Goal: Navigation & Orientation: Find specific page/section

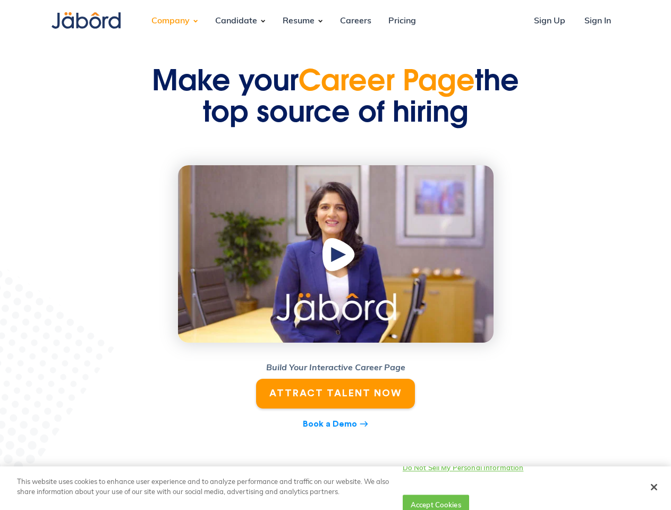
click at [171, 21] on div "Company" at bounding box center [170, 21] width 55 height 29
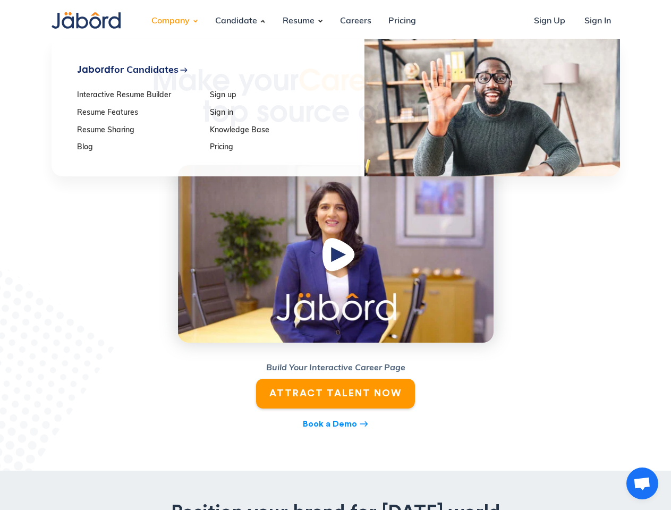
click at [236, 21] on div "Candidate" at bounding box center [236, 21] width 59 height 29
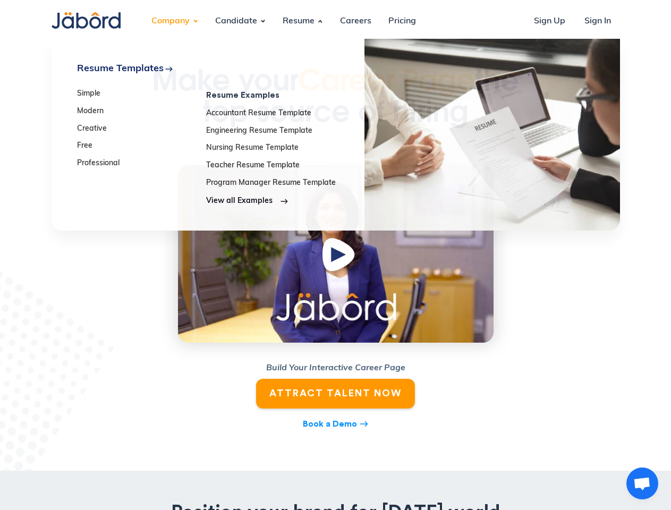
click at [298, 21] on div "Resume" at bounding box center [298, 21] width 49 height 29
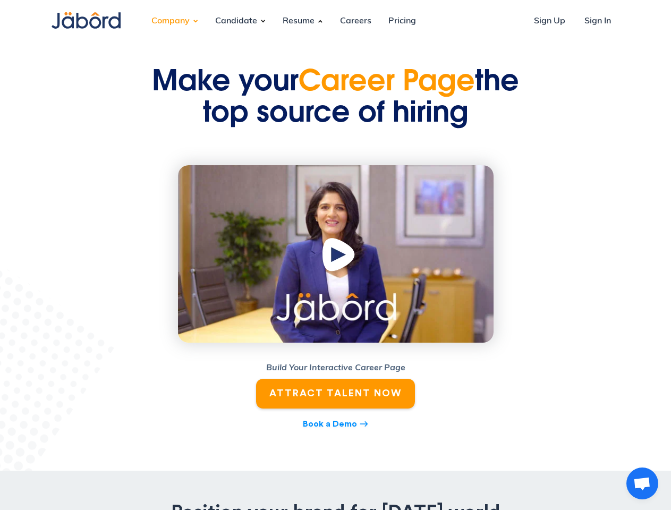
click at [336, 254] on img "open lightbox" at bounding box center [340, 256] width 40 height 41
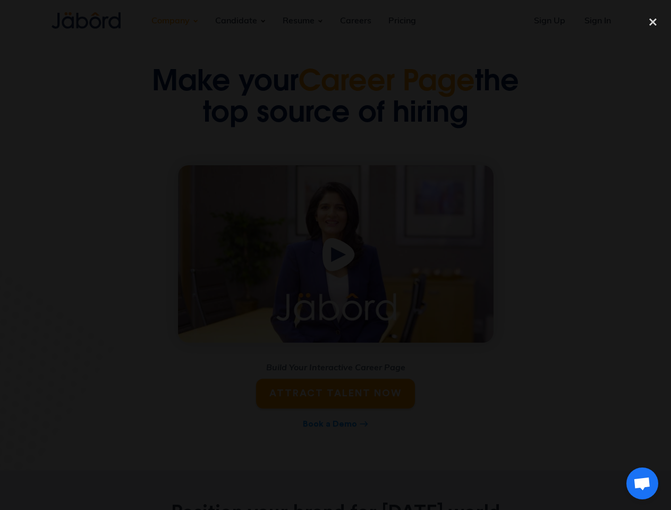
click at [475, 488] on div at bounding box center [335, 255] width 671 height 490
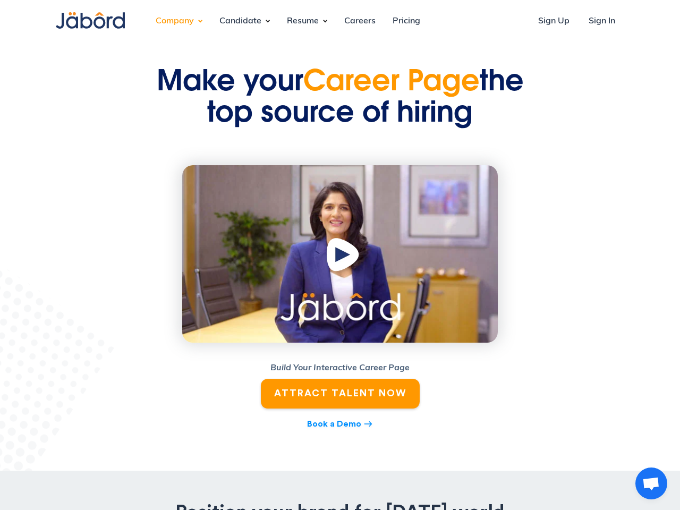
click at [578, 488] on div at bounding box center [340, 255] width 680 height 490
click at [654, 487] on span "Open chat" at bounding box center [651, 484] width 18 height 15
